Goal: Task Accomplishment & Management: Use online tool/utility

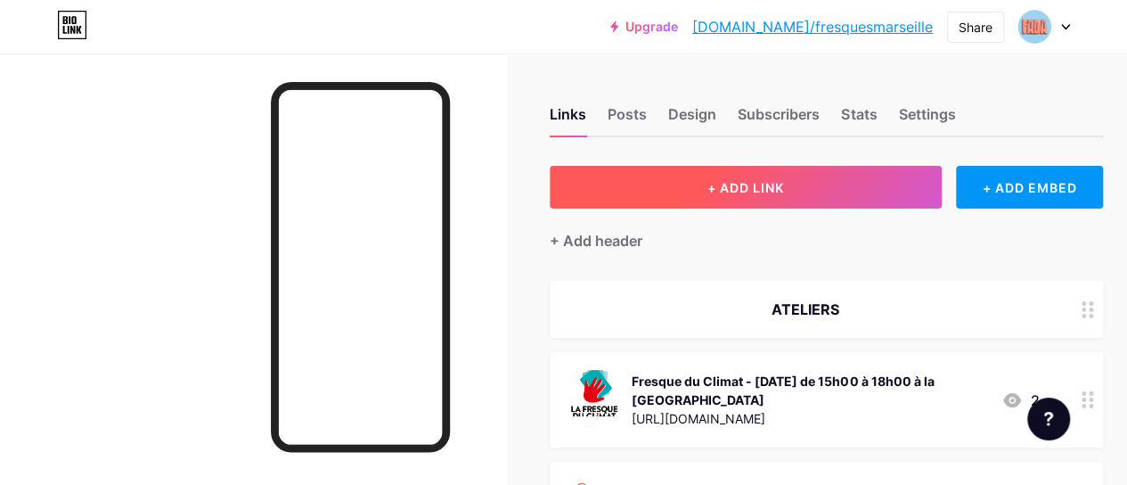
click at [745, 180] on span "+ ADD LINK" at bounding box center [746, 187] width 77 height 15
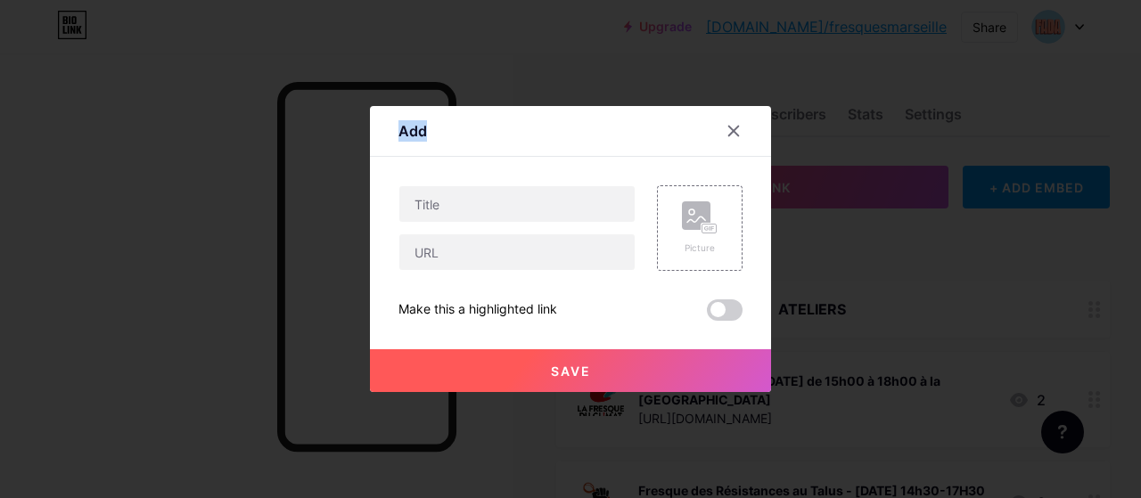
drag, startPoint x: 529, startPoint y: 129, endPoint x: 496, endPoint y: 104, distance: 41.4
click at [496, 104] on div "Add Content YouTube Play YouTube video without leaving your page. ADD Vimeo Pla…" at bounding box center [570, 249] width 1141 height 498
click at [506, 126] on div "Add" at bounding box center [570, 136] width 401 height 42
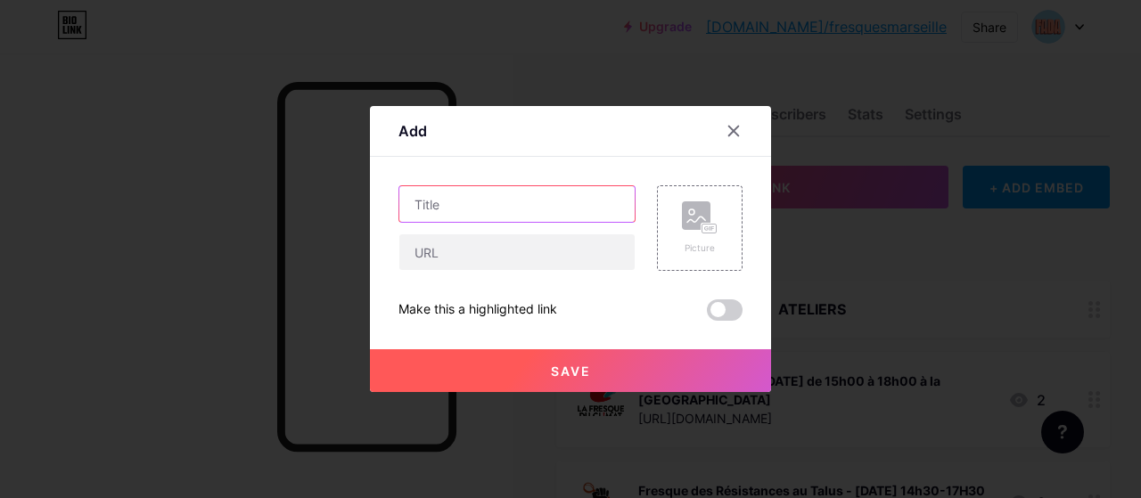
click at [503, 192] on input "text" at bounding box center [516, 204] width 235 height 36
type input "Fresque du Climat - [DATE] de 18h15 à 21h15 à [GEOGRAPHIC_DATA]"
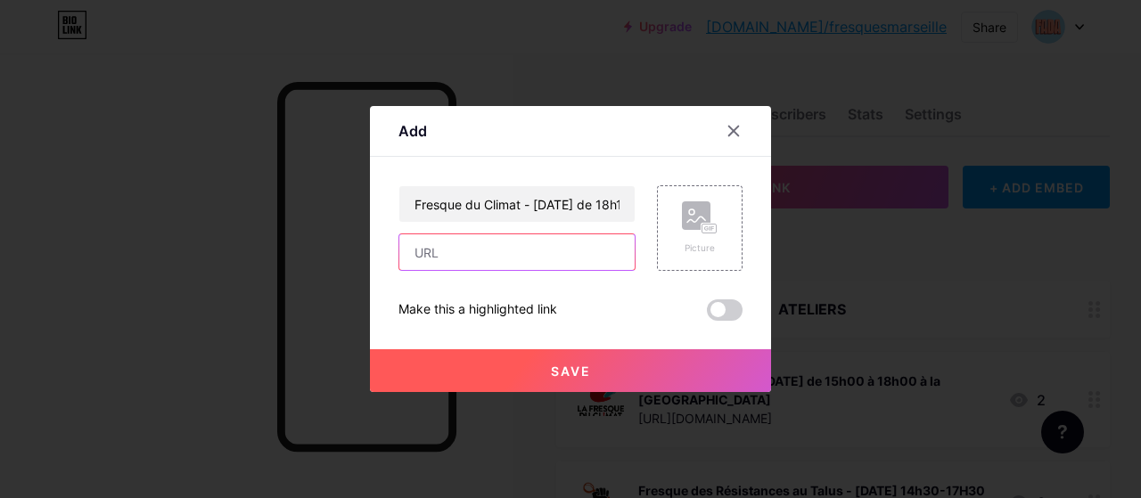
click at [453, 250] on input "text" at bounding box center [516, 252] width 235 height 36
paste input "[URL][DOMAIN_NAME]"
type input "[URL][DOMAIN_NAME]"
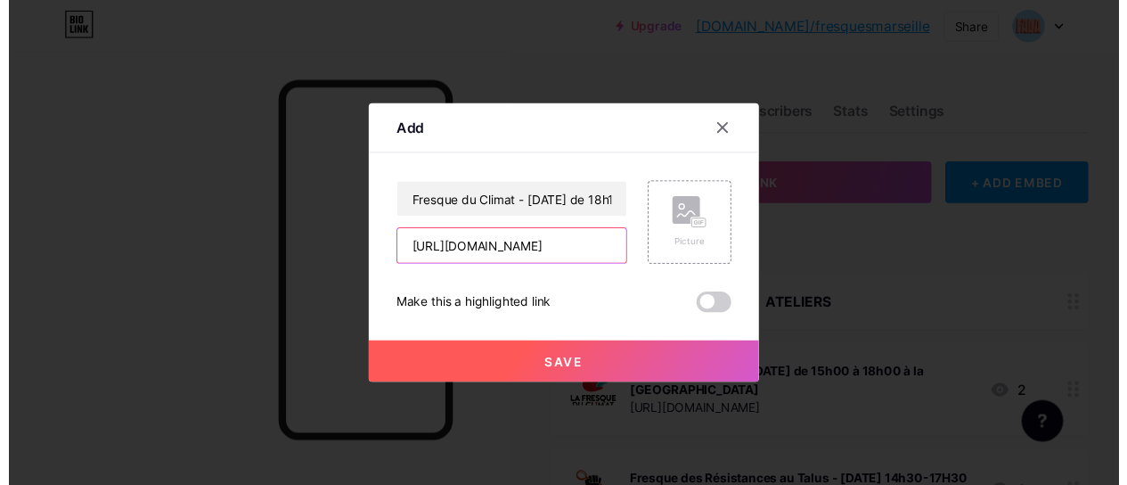
scroll to position [0, 802]
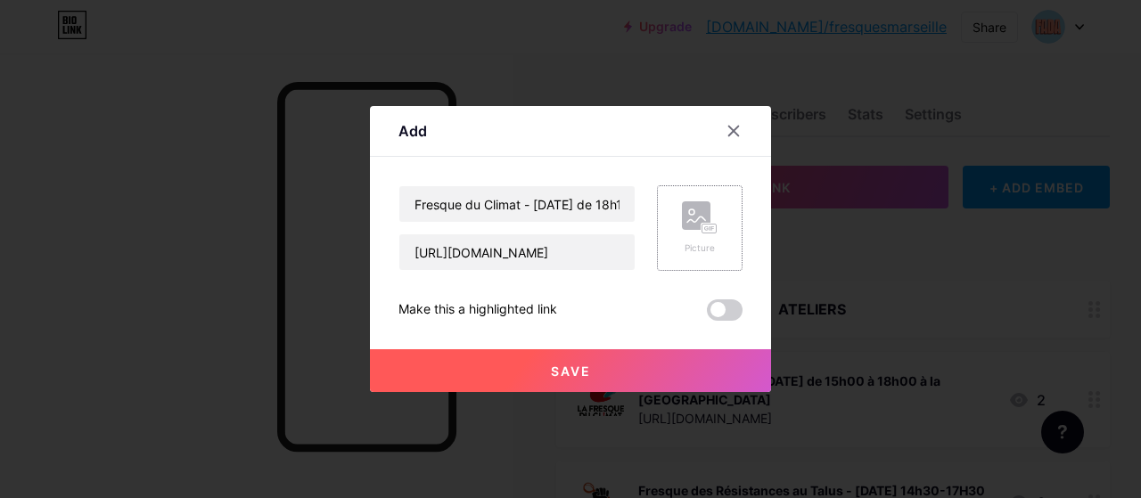
click at [701, 235] on div "Picture" at bounding box center [700, 227] width 36 height 53
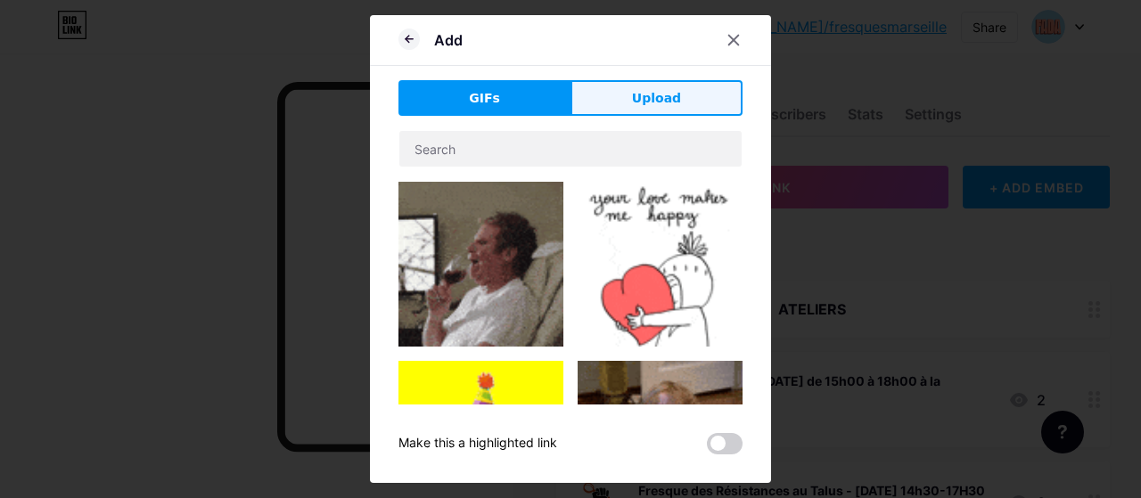
click at [637, 110] on button "Upload" at bounding box center [656, 98] width 172 height 36
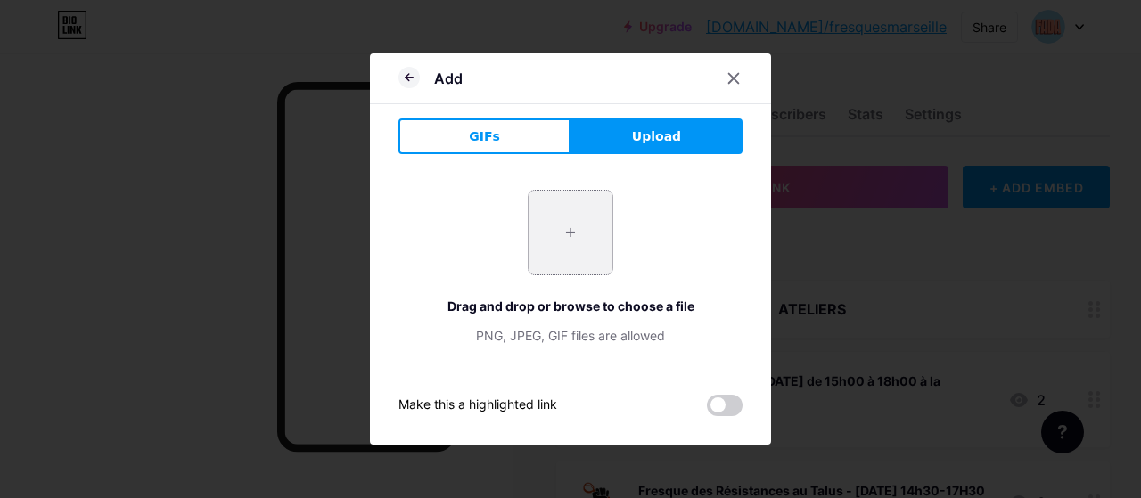
click at [576, 253] on input "file" at bounding box center [571, 233] width 84 height 84
type input "C:\fakepath\téléchargement.png"
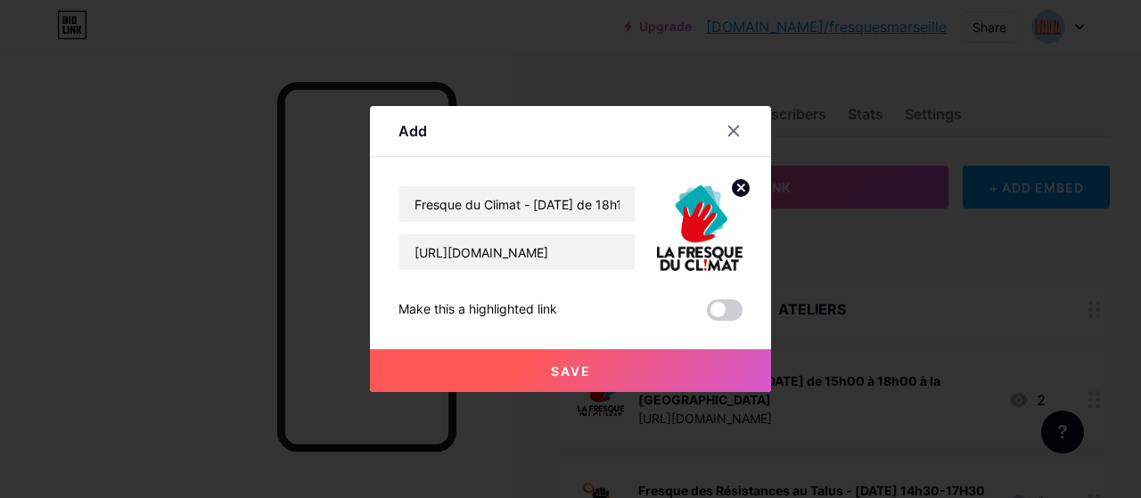
click at [606, 357] on button "Save" at bounding box center [570, 370] width 401 height 43
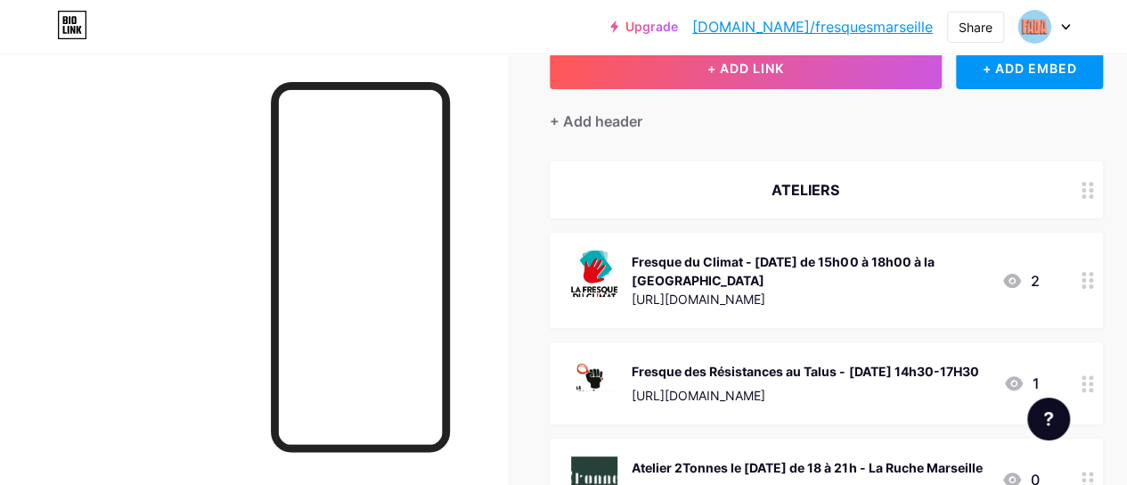
scroll to position [0, 0]
